Goal: Task Accomplishment & Management: Use online tool/utility

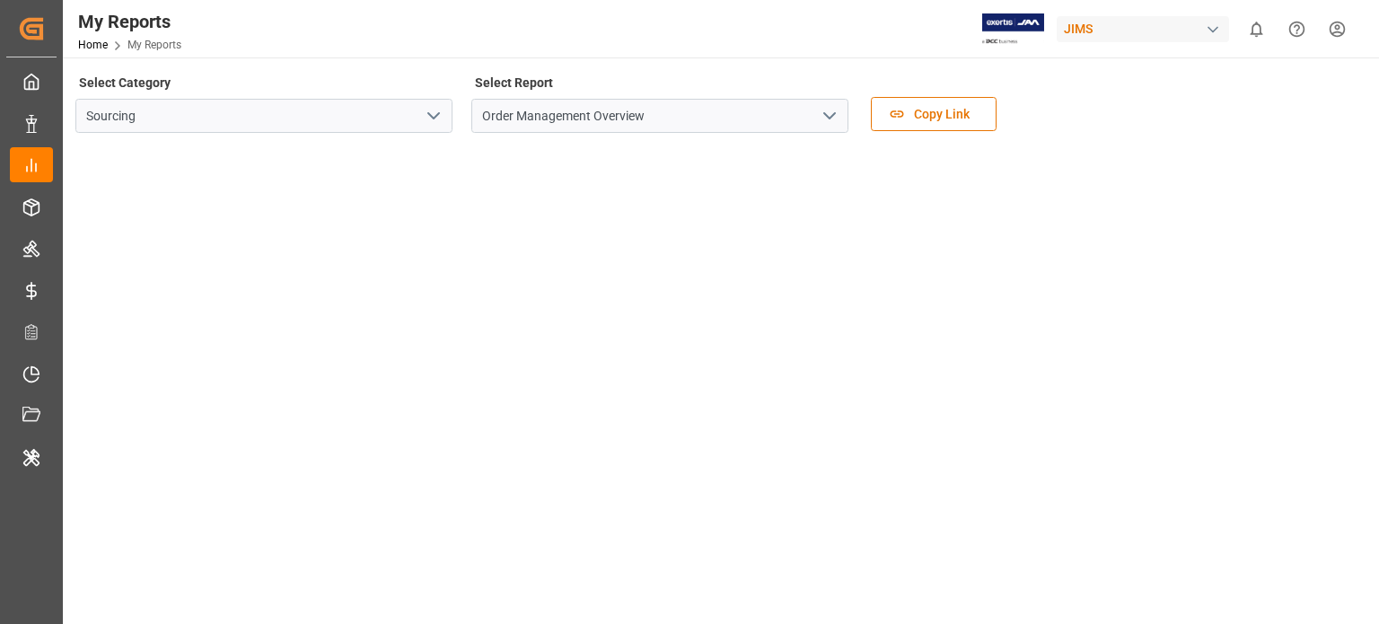
click at [422, 113] on button "open menu" at bounding box center [432, 116] width 27 height 28
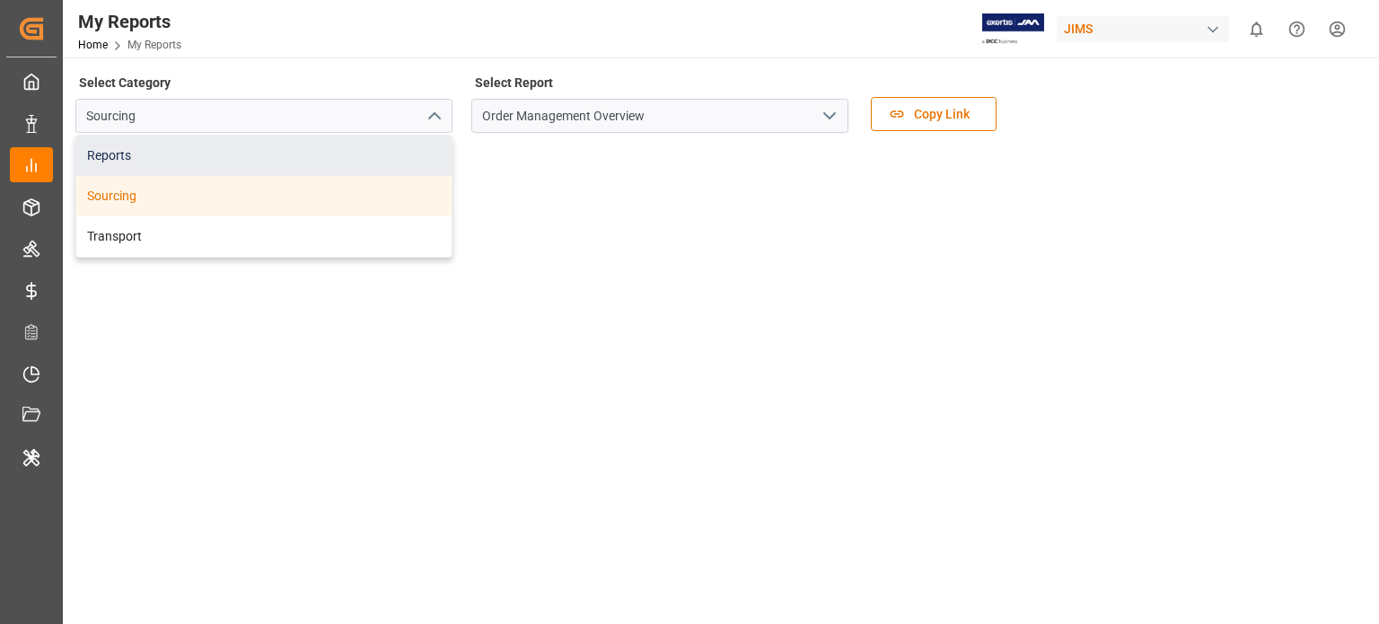
click at [153, 169] on div "Reports" at bounding box center [263, 156] width 375 height 40
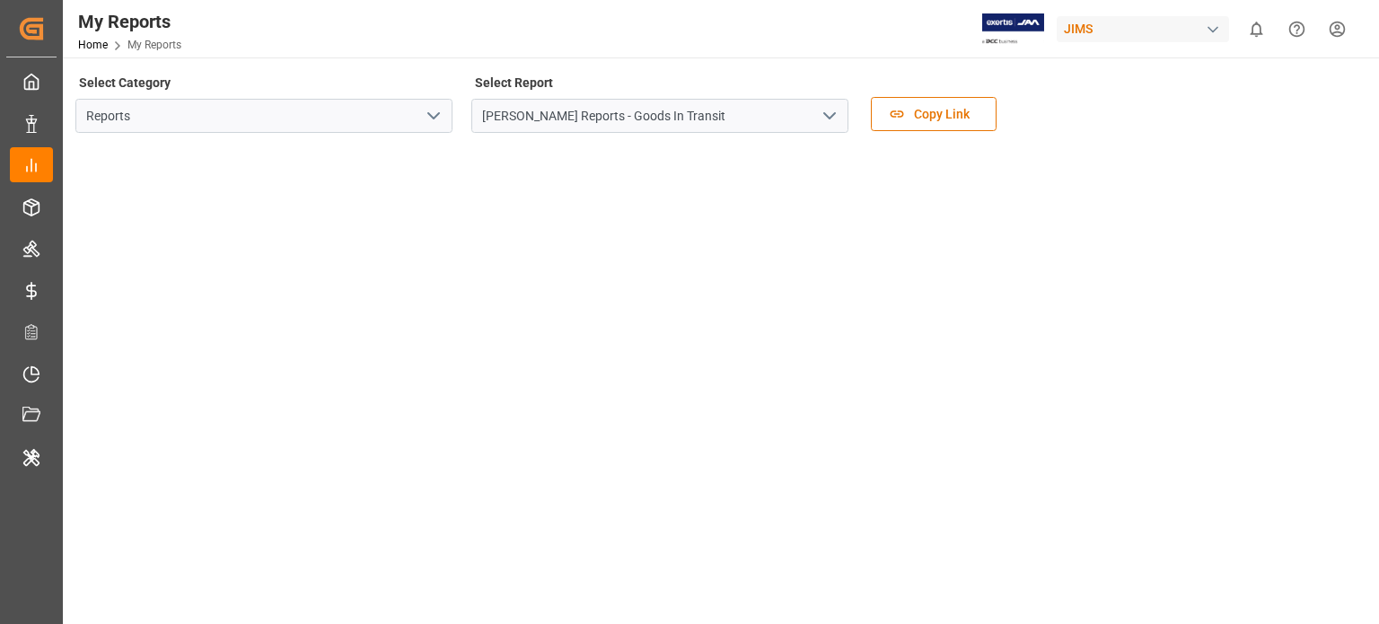
click at [822, 110] on icon "open menu" at bounding box center [830, 116] width 22 height 22
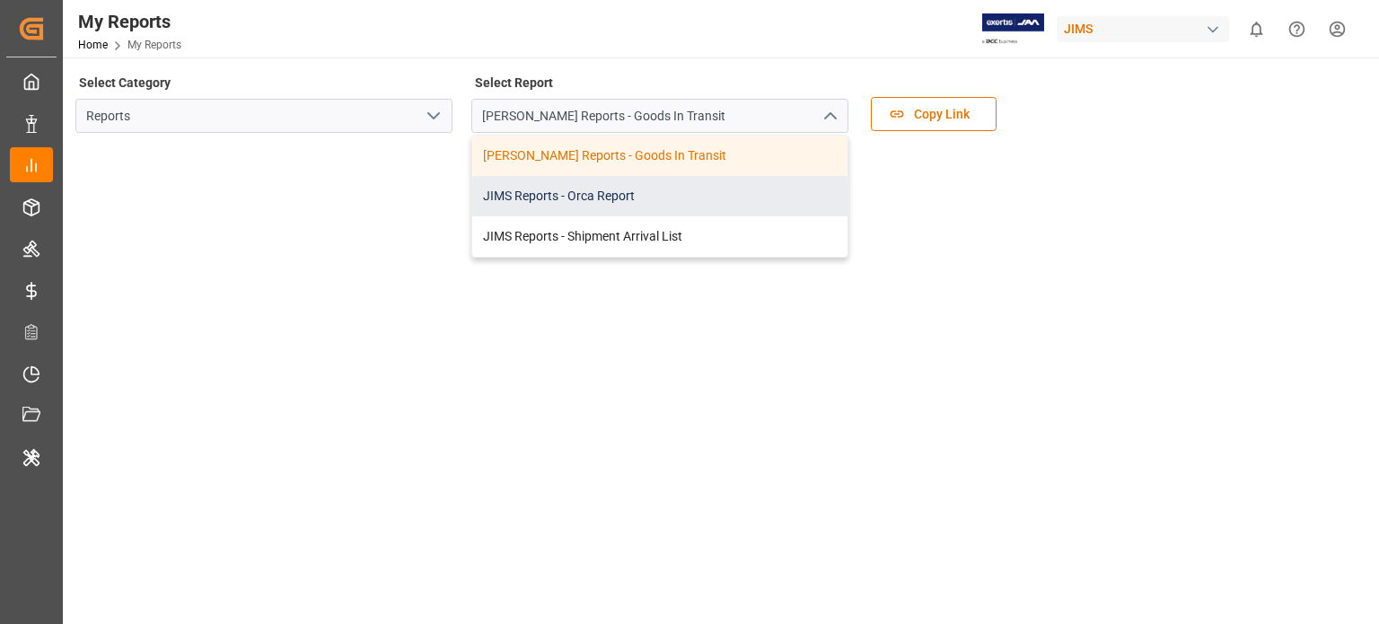
click at [651, 182] on div "JIMS Reports - Orca Report" at bounding box center [659, 196] width 375 height 40
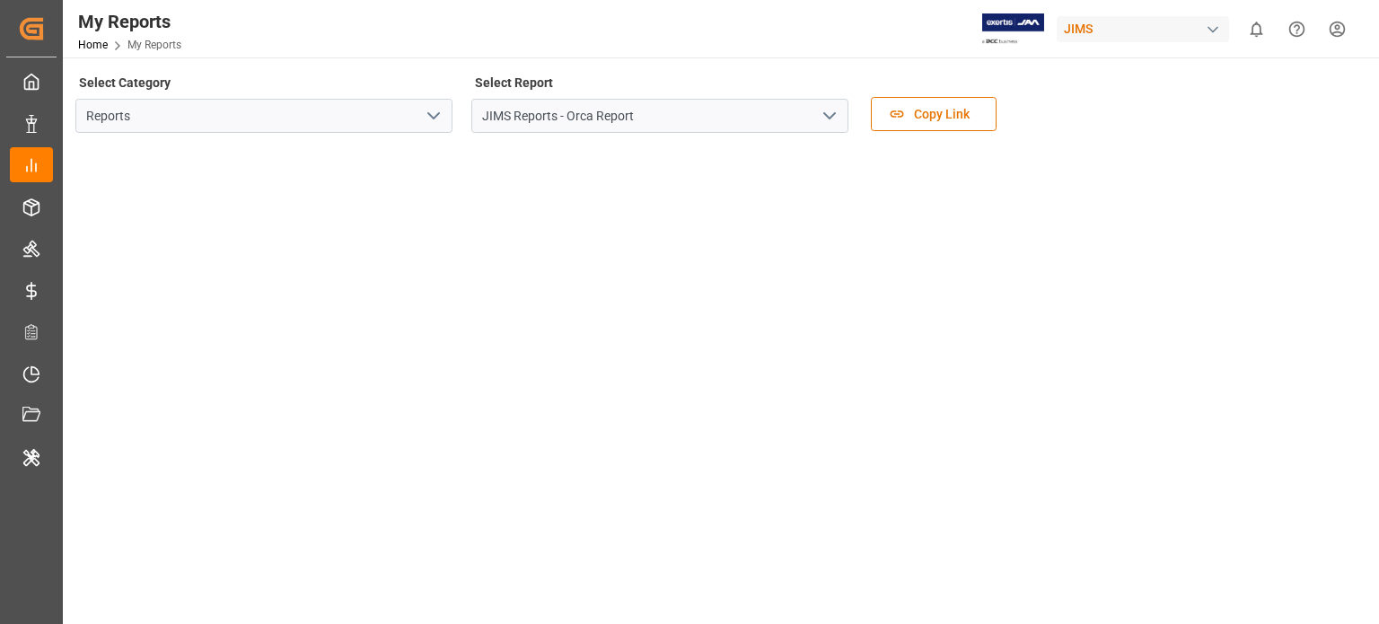
click at [835, 110] on icon "open menu" at bounding box center [830, 116] width 22 height 22
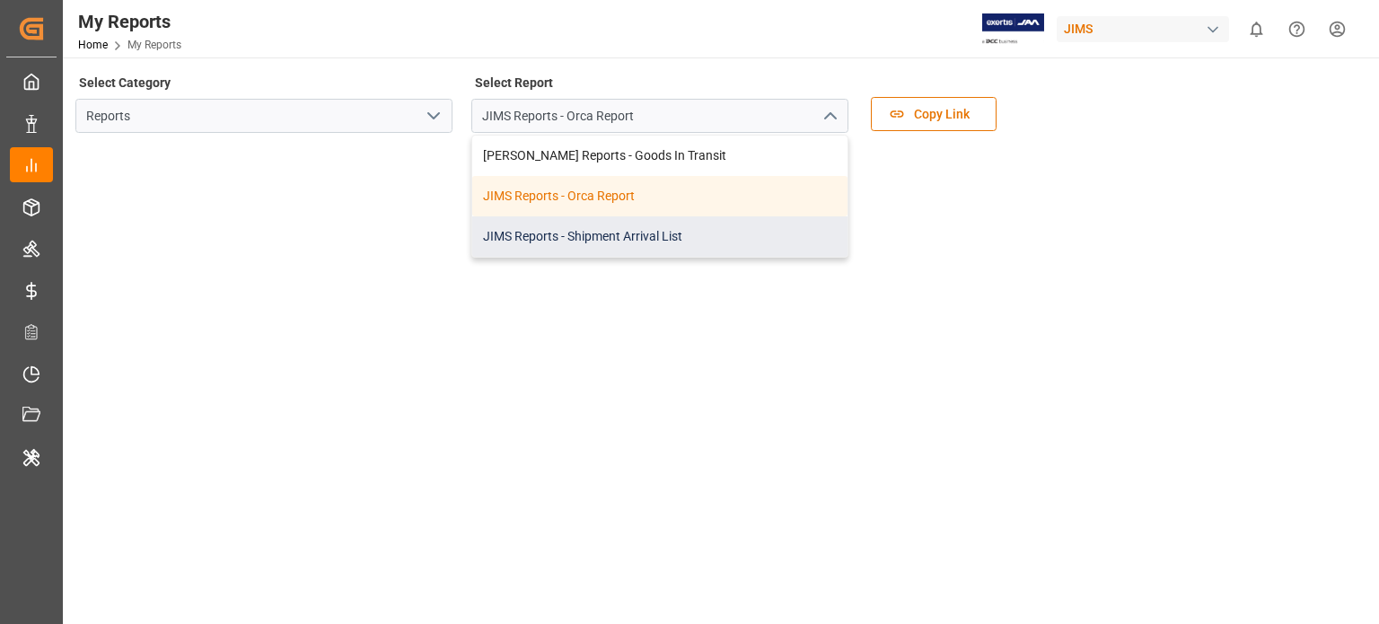
click at [655, 227] on div "JIMS Reports - Shipment Arrival List" at bounding box center [659, 236] width 375 height 40
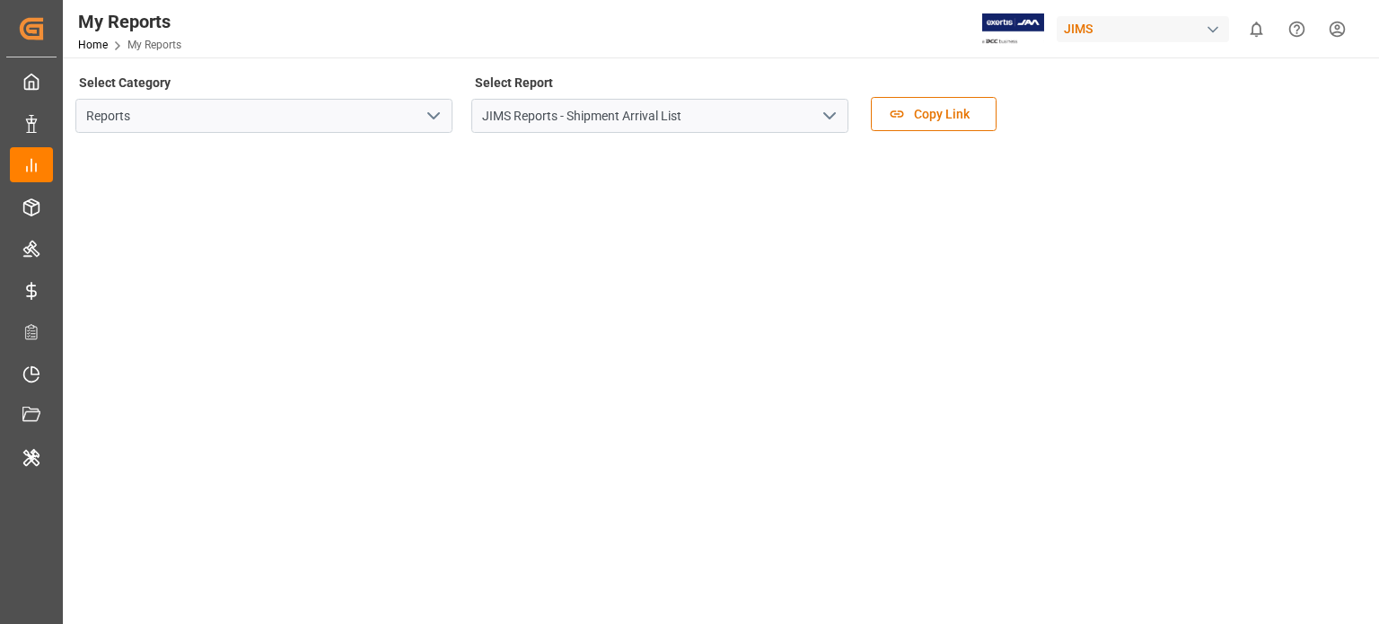
drag, startPoint x: 436, startPoint y: 119, endPoint x: 427, endPoint y: 127, distance: 12.1
click at [435, 119] on icon "open menu" at bounding box center [434, 116] width 22 height 22
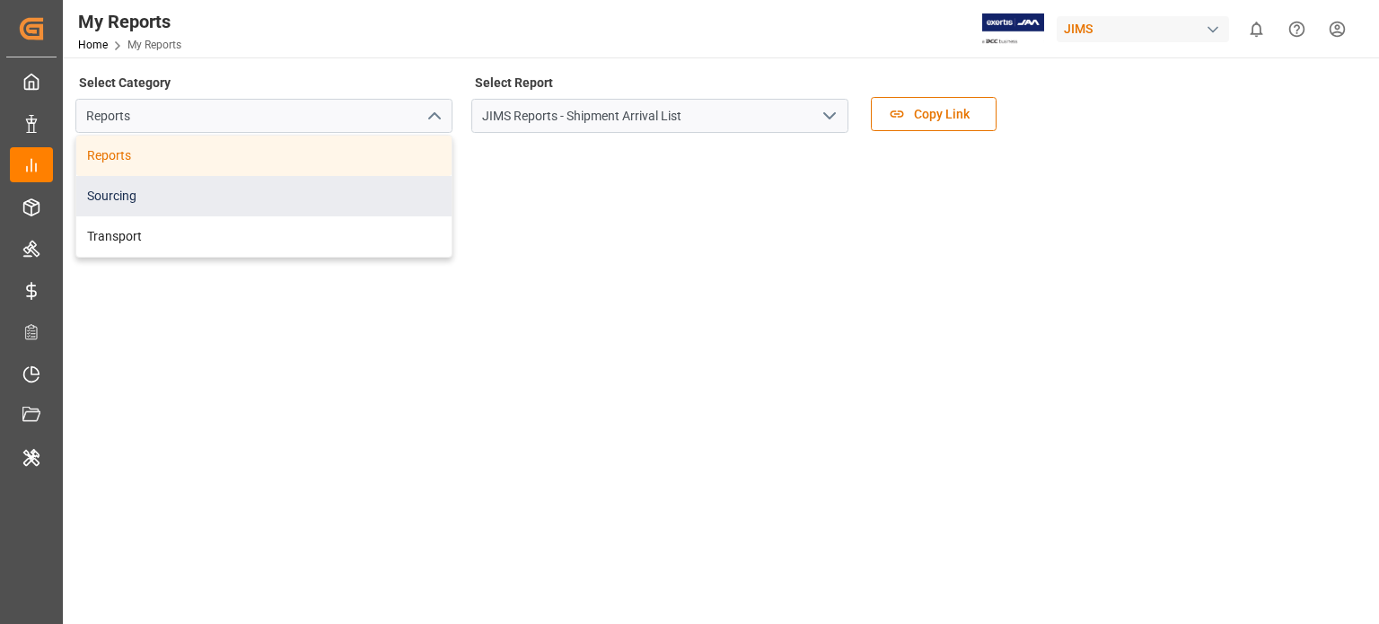
click at [169, 196] on div "Sourcing" at bounding box center [263, 196] width 375 height 40
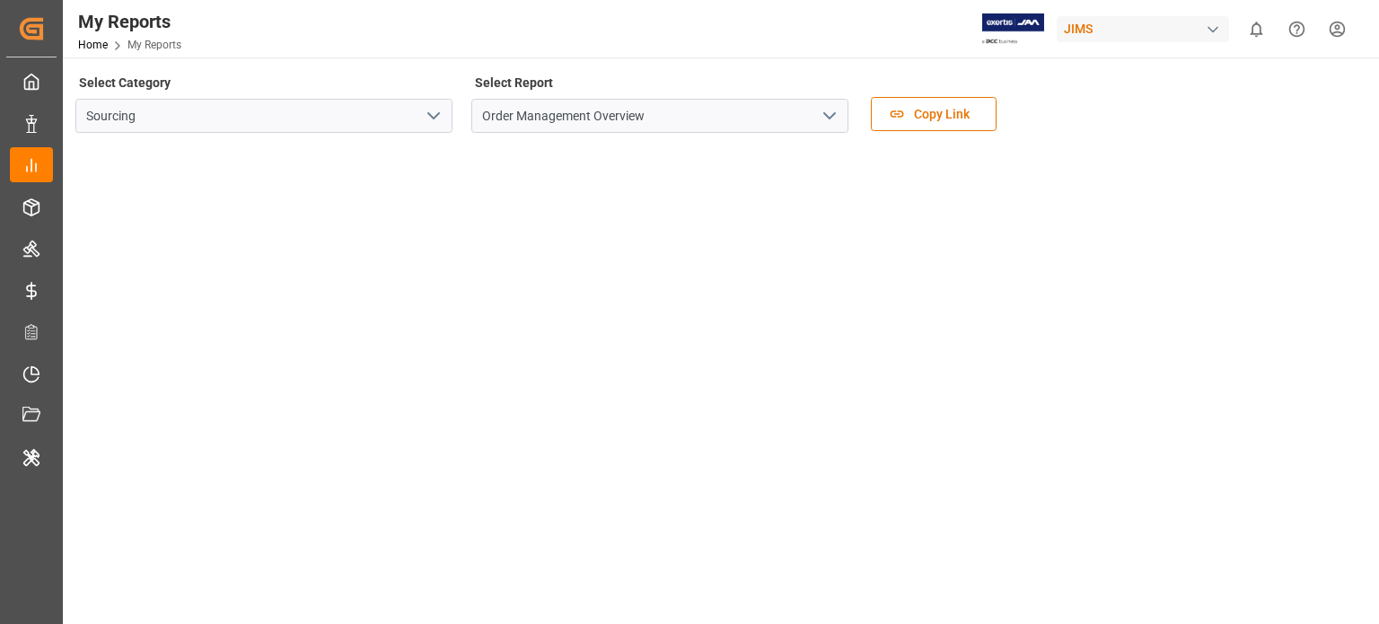
click at [821, 119] on icon "open menu" at bounding box center [830, 116] width 22 height 22
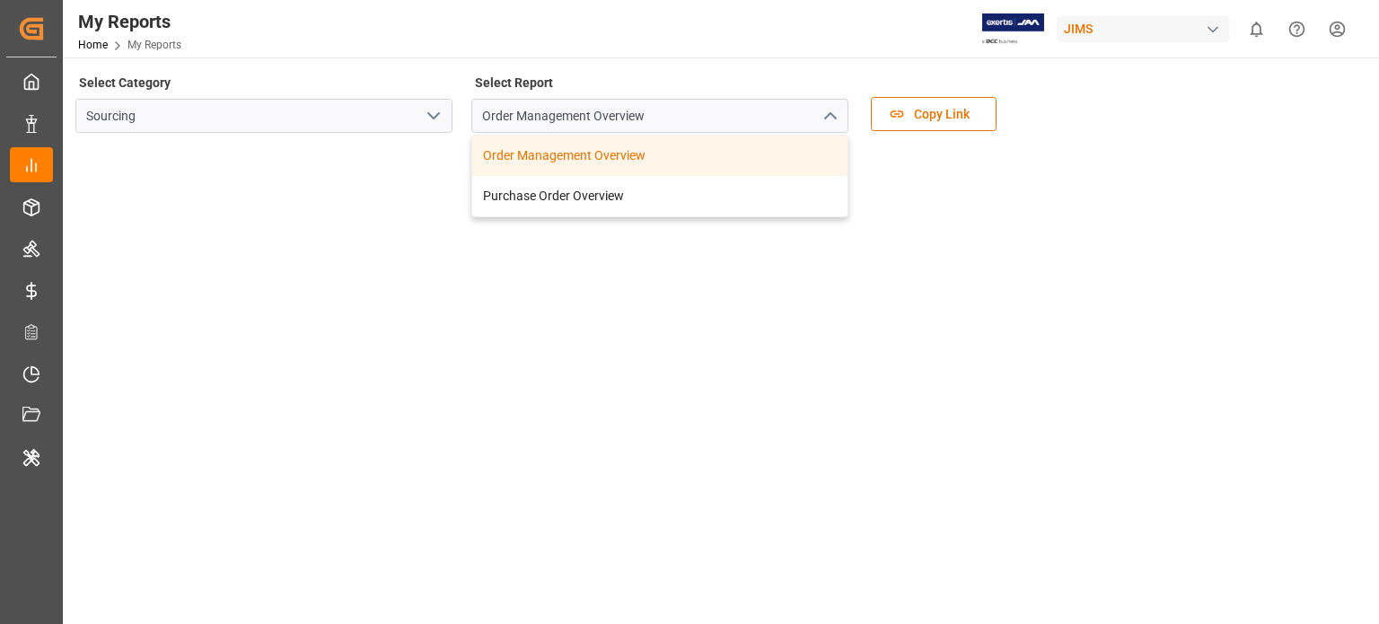
click at [382, 6] on div "My Reports Home My Reports JIMS 0 Notifications Only show unread All Watching M…" at bounding box center [714, 28] width 1329 height 57
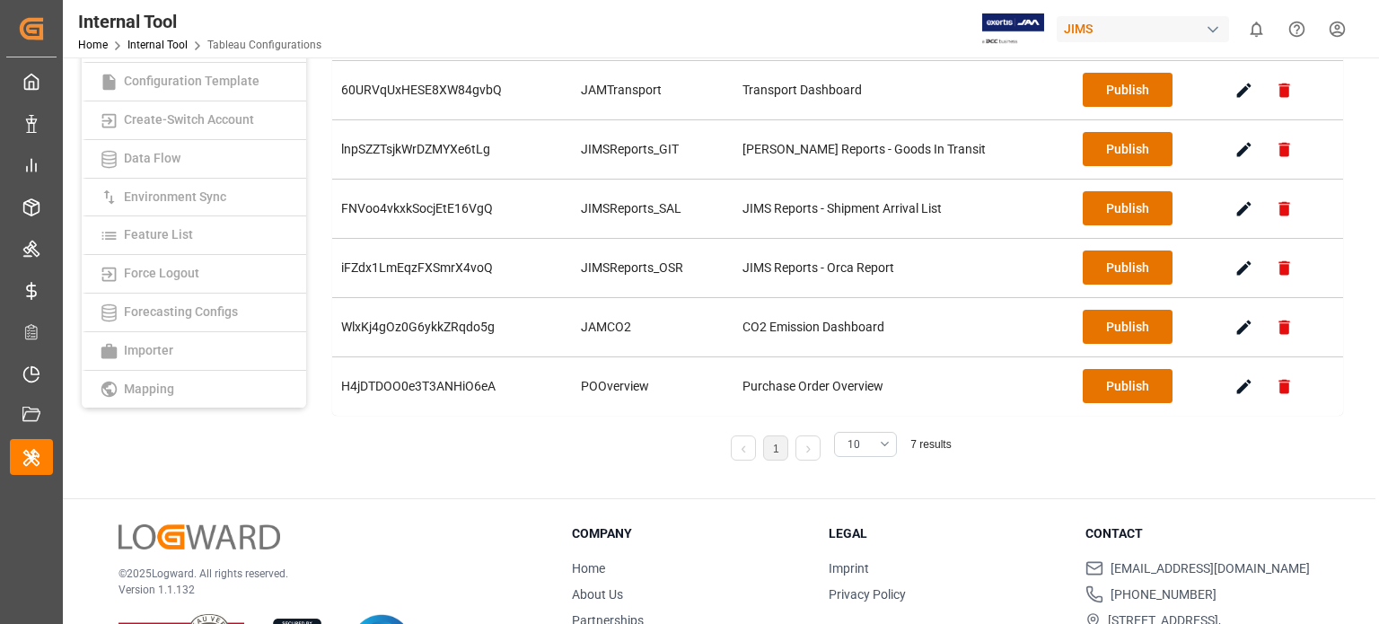
scroll to position [180, 0]
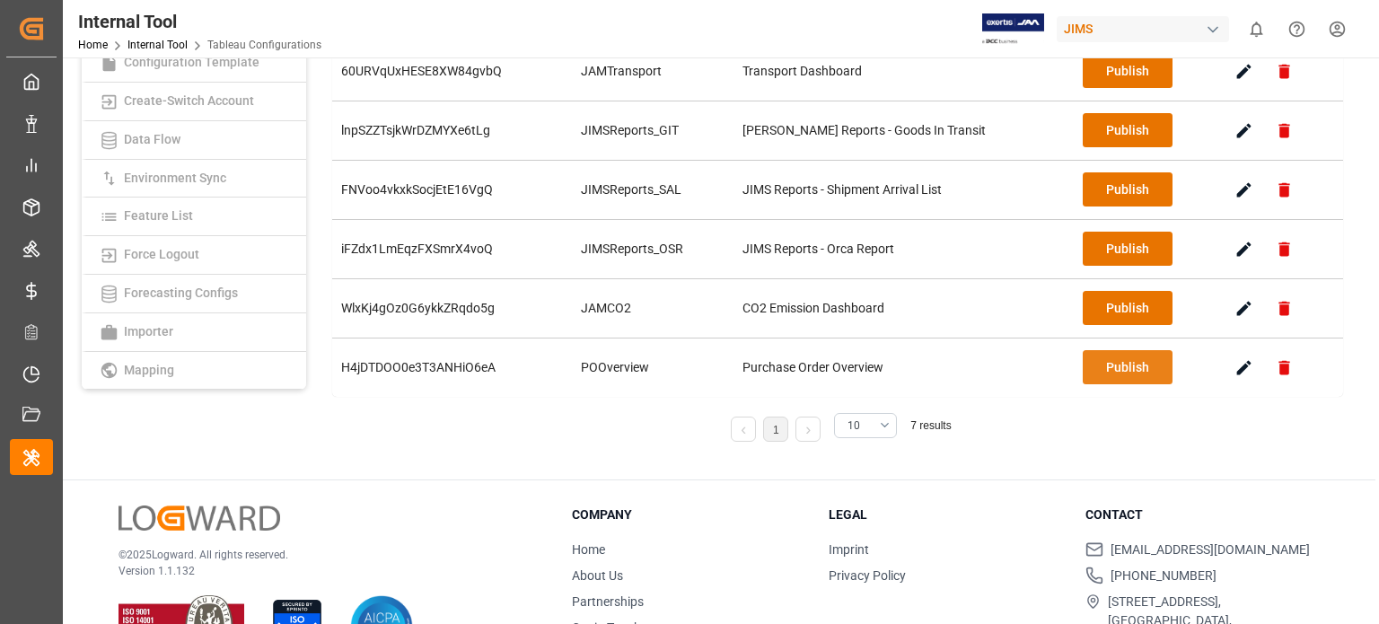
click at [1104, 367] on button "Publish" at bounding box center [1128, 367] width 90 height 34
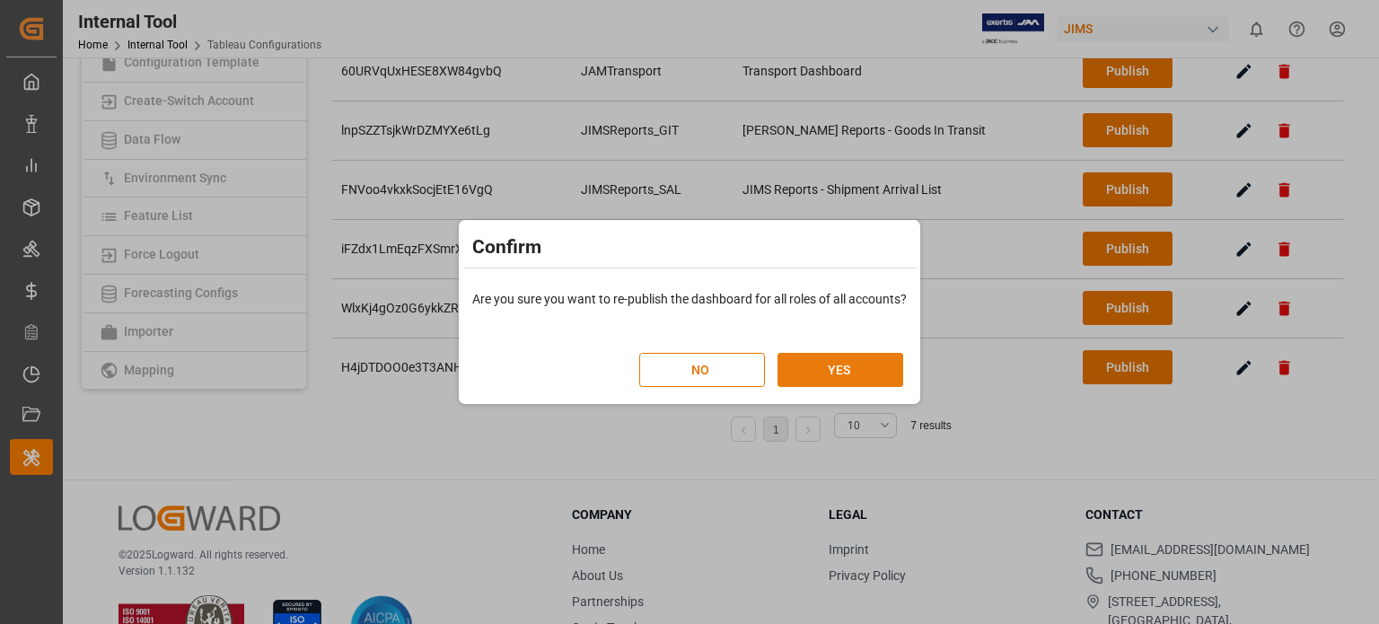
click at [822, 373] on button "YES" at bounding box center [841, 370] width 126 height 34
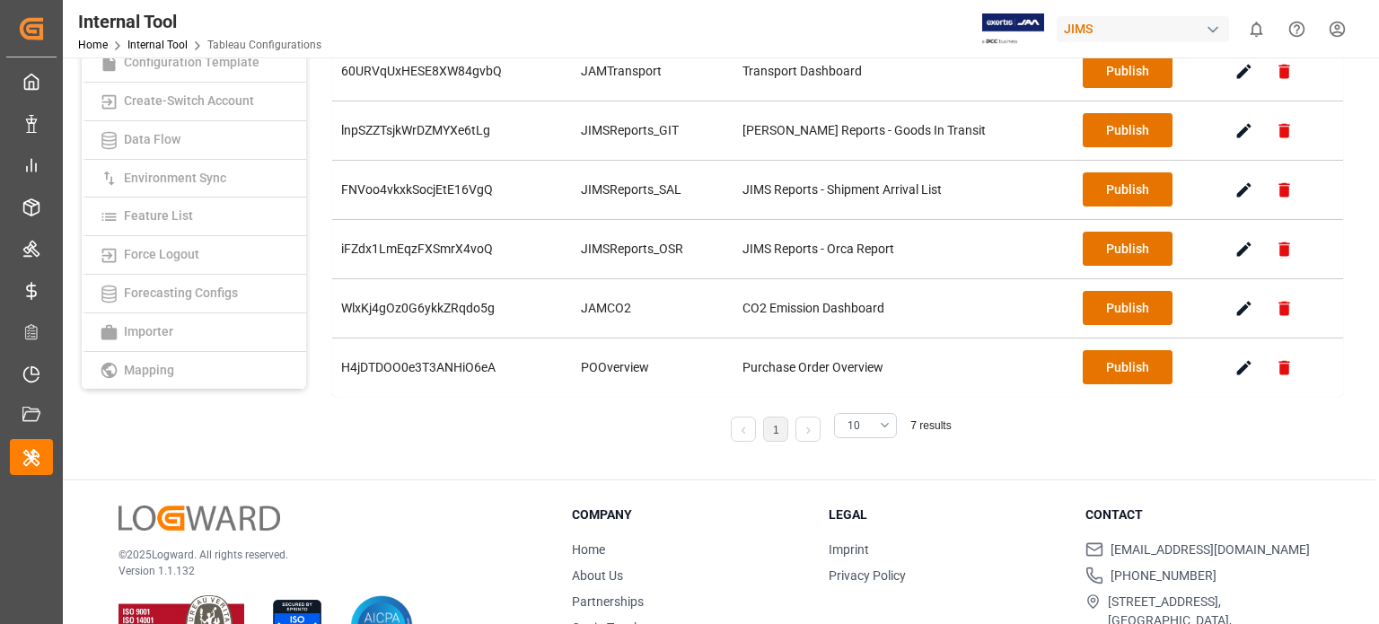
scroll to position [0, 0]
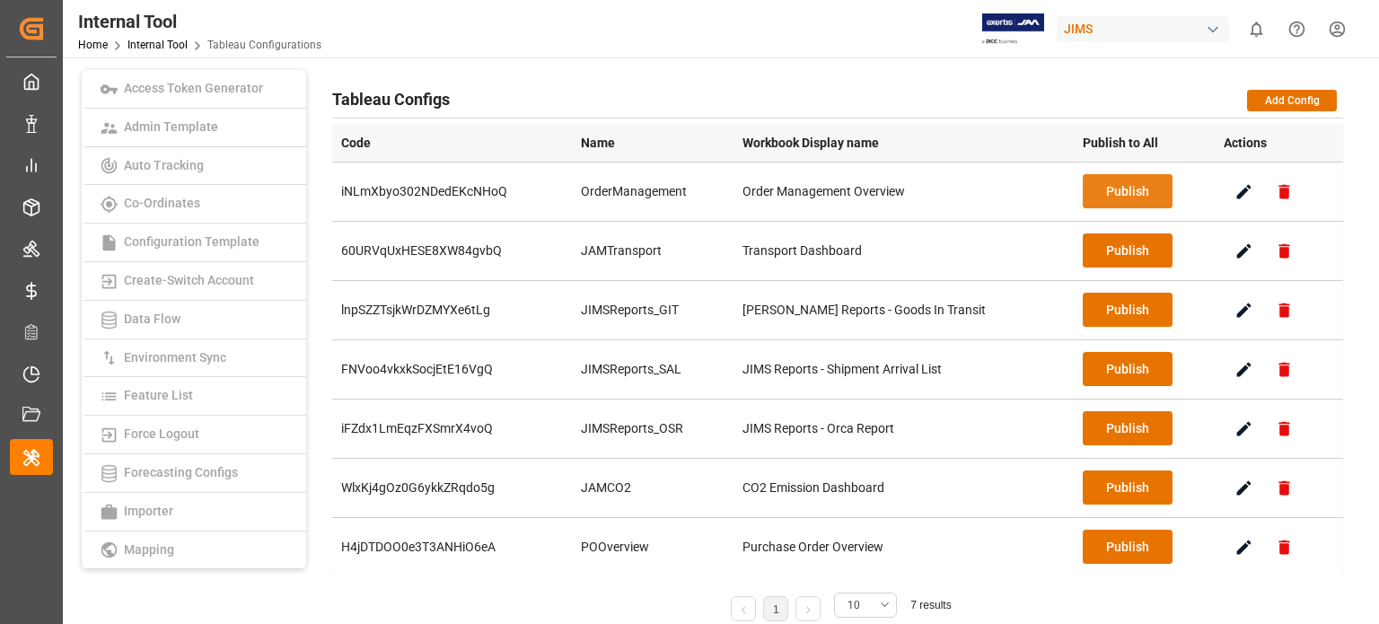
click at [1109, 195] on button "Publish" at bounding box center [1128, 191] width 90 height 34
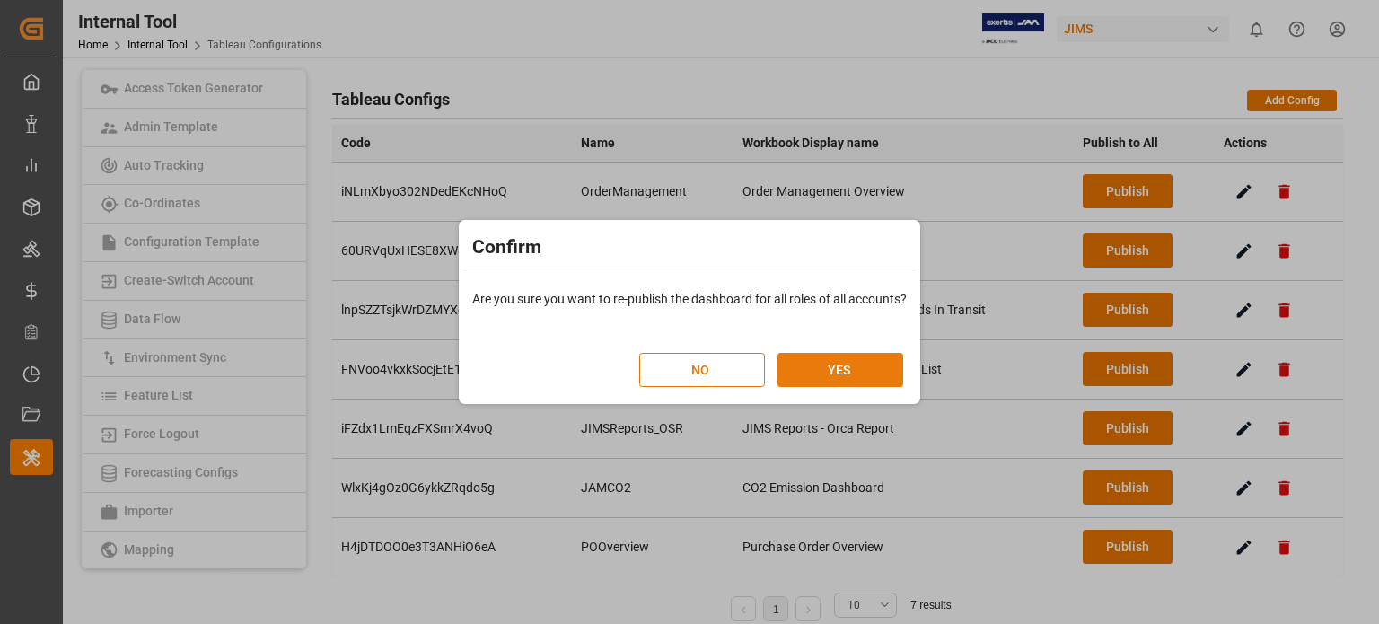
click at [839, 374] on button "YES" at bounding box center [841, 370] width 126 height 34
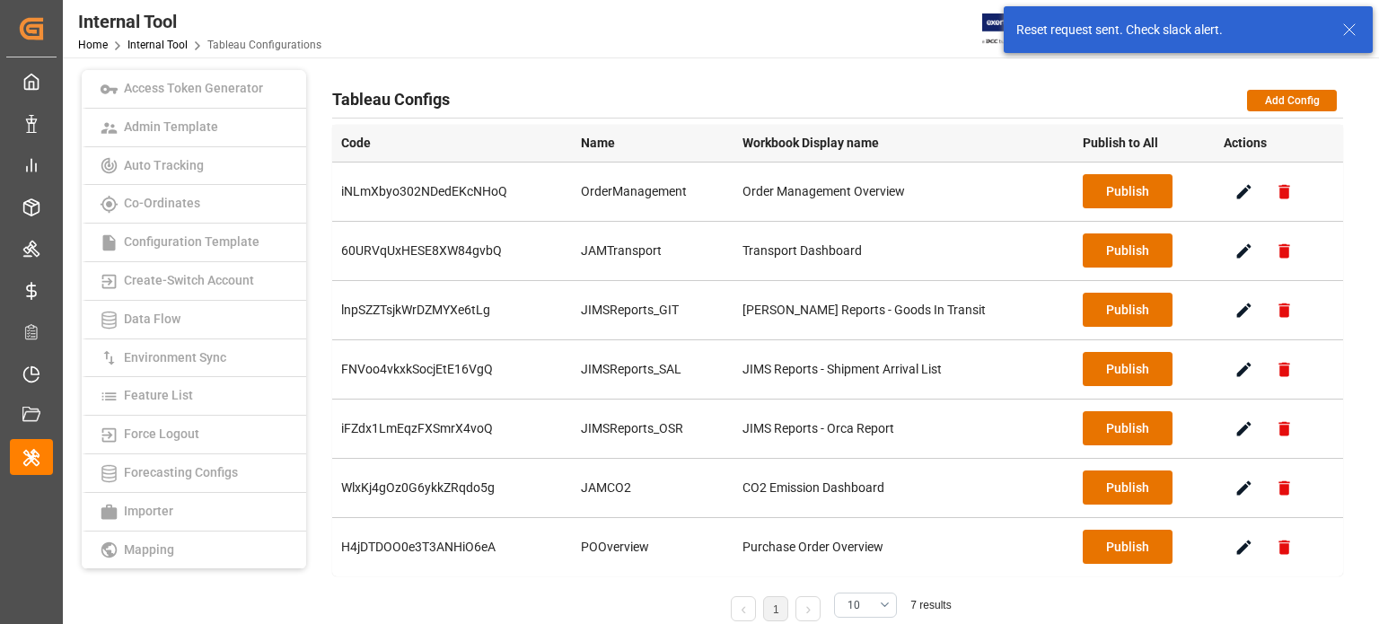
click at [1103, 254] on button "Publish" at bounding box center [1128, 250] width 90 height 34
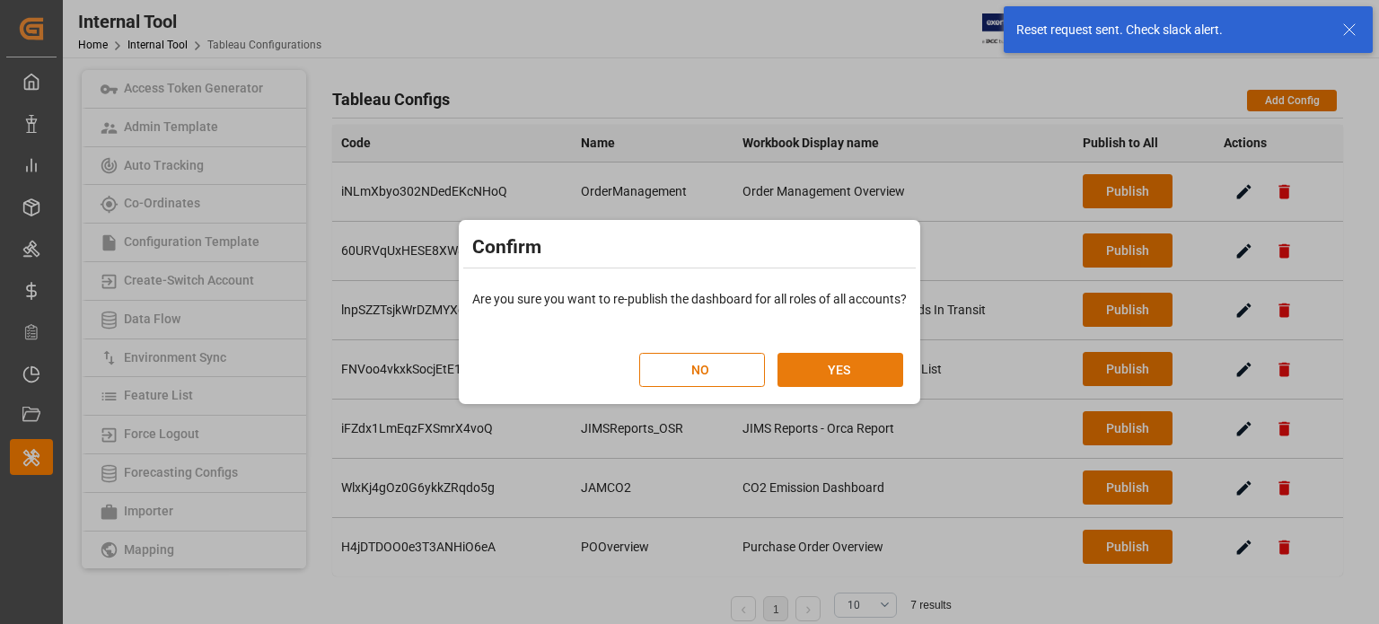
click at [891, 365] on button "YES" at bounding box center [841, 370] width 126 height 34
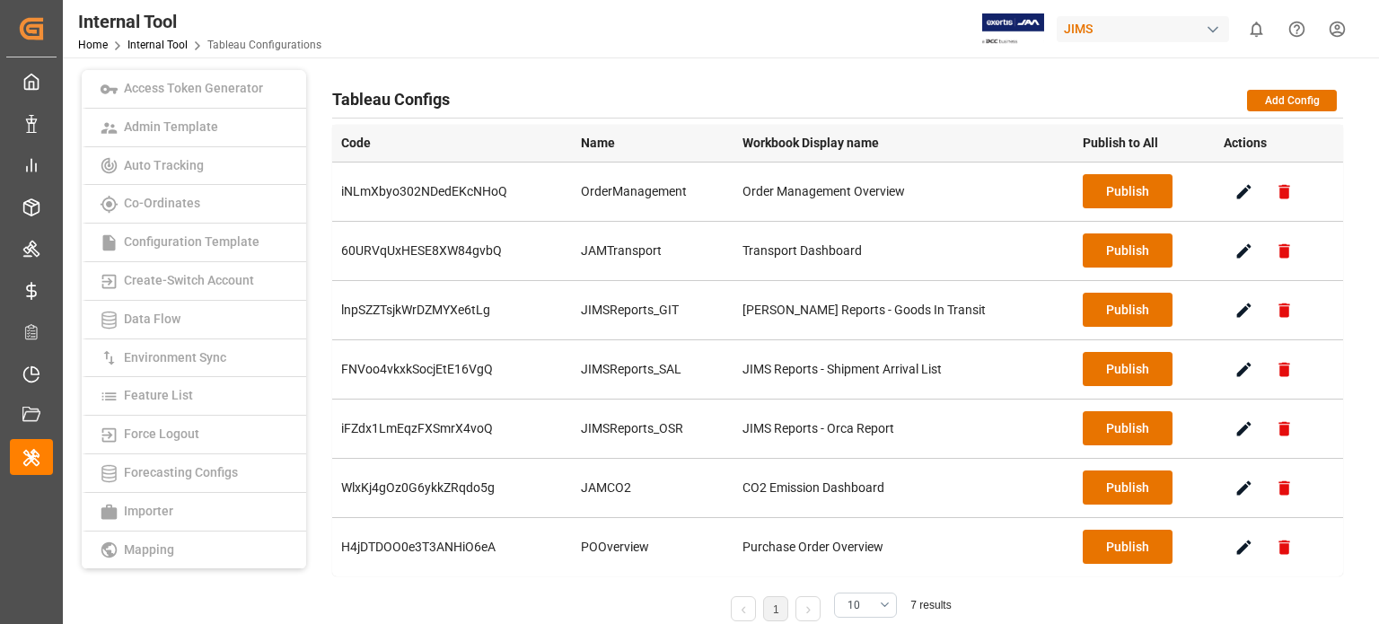
click at [1055, 28] on div "Internal Tool Home Internal Tool Tableau Configurations JIMS 0 Notifications On…" at bounding box center [714, 28] width 1329 height 57
click at [1097, 29] on div "JIMS" at bounding box center [1143, 29] width 172 height 26
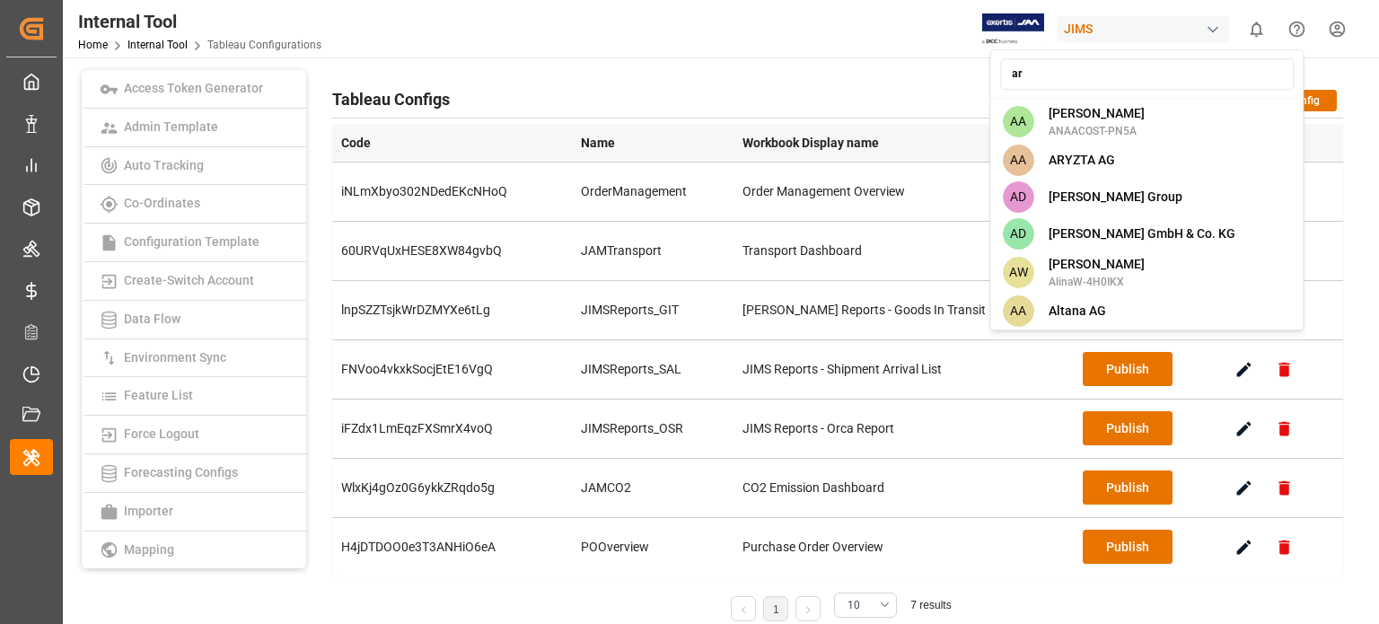
type input "a"
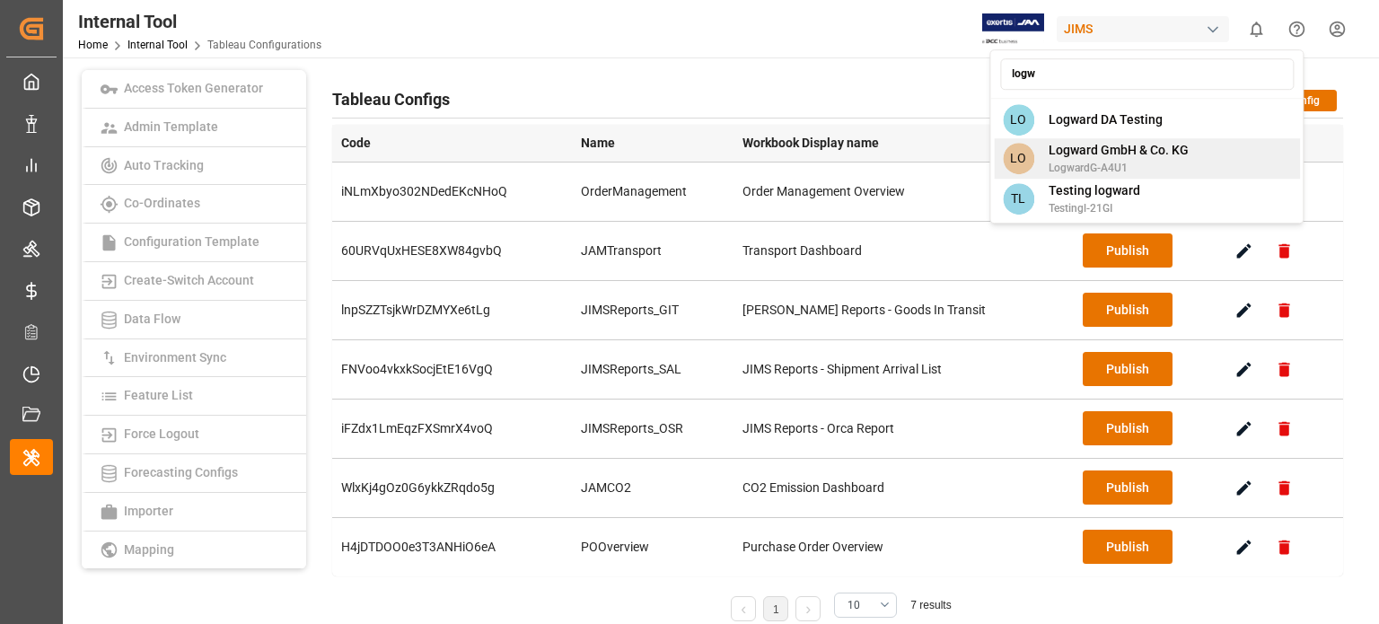
type input "logw"
